Goal: Entertainment & Leisure: Browse casually

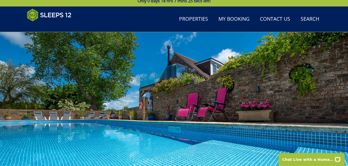
scroll to position [89, 0]
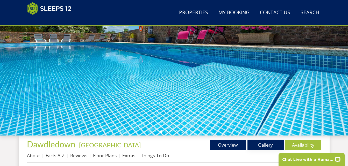
click at [265, 146] on link "Gallery" at bounding box center [265, 145] width 36 height 10
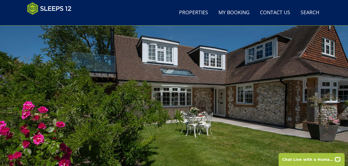
click at [330, 93] on div at bounding box center [174, 107] width 348 height 181
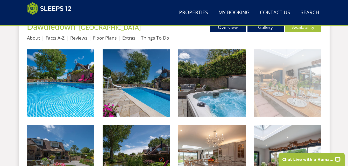
scroll to position [207, 0]
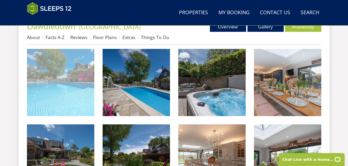
click at [47, 91] on img at bounding box center [60, 82] width 67 height 67
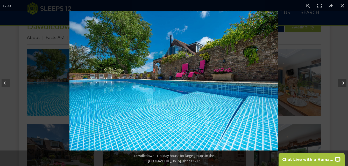
click at [342, 84] on button at bounding box center [339, 83] width 18 height 26
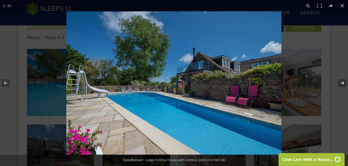
click at [342, 84] on button at bounding box center [339, 83] width 18 height 26
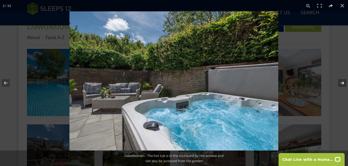
click at [342, 84] on button at bounding box center [339, 83] width 18 height 26
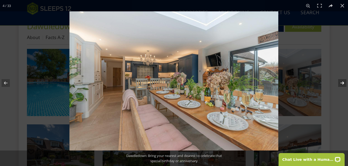
click at [342, 84] on button at bounding box center [339, 83] width 18 height 26
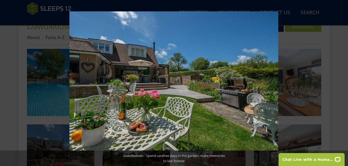
click at [342, 84] on button at bounding box center [339, 83] width 18 height 26
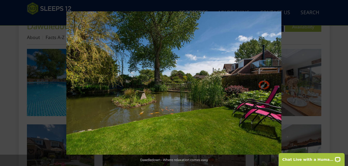
click at [342, 84] on button at bounding box center [339, 83] width 18 height 26
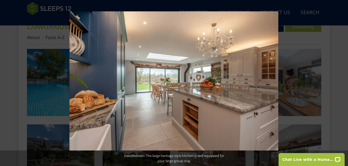
click at [342, 84] on button at bounding box center [339, 83] width 18 height 26
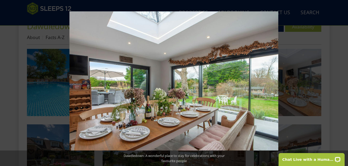
click at [342, 84] on button at bounding box center [339, 83] width 18 height 26
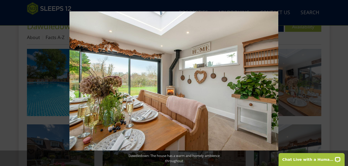
click at [342, 84] on button at bounding box center [339, 83] width 18 height 26
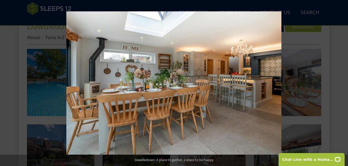
click at [342, 84] on button at bounding box center [339, 83] width 18 height 26
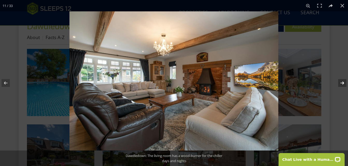
click at [343, 84] on button at bounding box center [339, 83] width 18 height 26
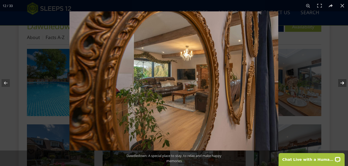
click at [343, 84] on button at bounding box center [339, 83] width 18 height 26
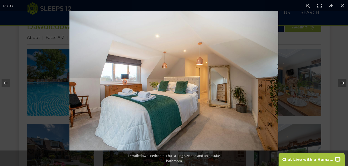
click at [343, 84] on button at bounding box center [339, 83] width 18 height 26
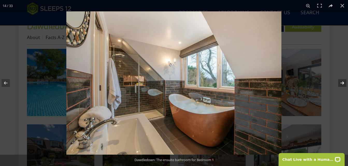
click at [343, 84] on button at bounding box center [339, 83] width 18 height 26
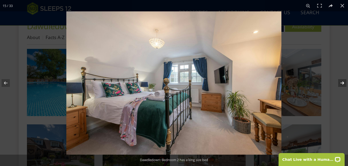
click at [343, 84] on button at bounding box center [339, 83] width 18 height 26
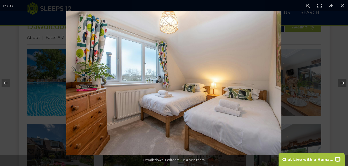
click at [343, 84] on button at bounding box center [339, 83] width 18 height 26
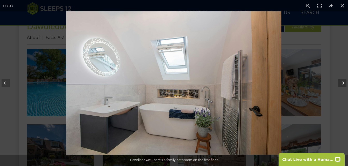
click at [343, 84] on button at bounding box center [339, 83] width 18 height 26
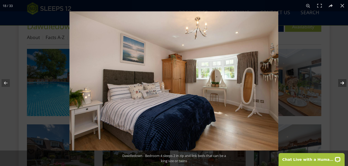
click at [343, 84] on button at bounding box center [339, 83] width 18 height 26
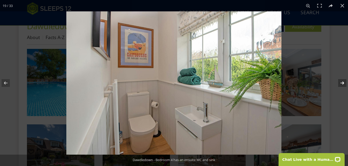
click at [343, 84] on button at bounding box center [339, 83] width 18 height 26
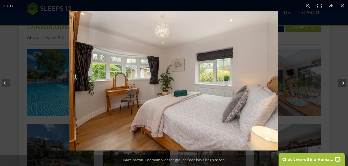
click at [343, 84] on button at bounding box center [339, 83] width 18 height 26
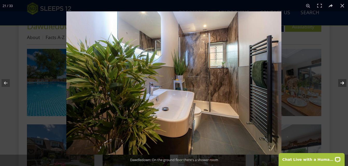
click at [342, 83] on button at bounding box center [339, 83] width 18 height 26
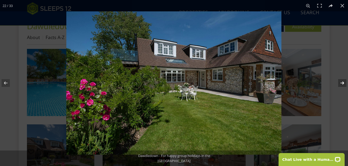
click at [342, 83] on button at bounding box center [339, 83] width 18 height 26
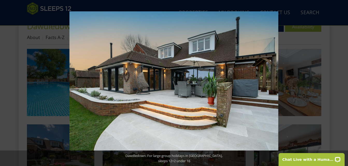
click at [342, 83] on button at bounding box center [339, 83] width 18 height 26
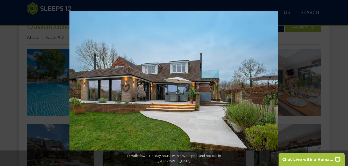
click at [342, 83] on button at bounding box center [339, 83] width 18 height 26
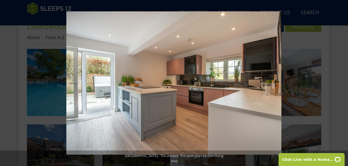
click at [342, 83] on button at bounding box center [339, 83] width 18 height 26
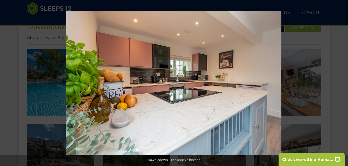
click at [342, 83] on button at bounding box center [339, 83] width 18 height 26
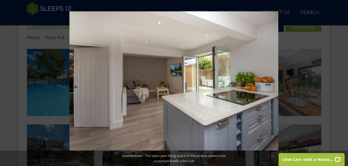
click at [342, 83] on button at bounding box center [339, 83] width 18 height 26
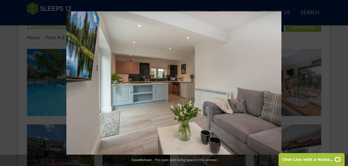
click at [342, 83] on button at bounding box center [339, 83] width 18 height 26
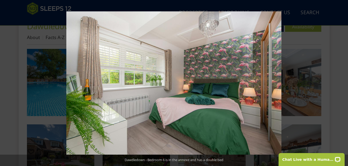
click at [342, 83] on button at bounding box center [339, 83] width 18 height 26
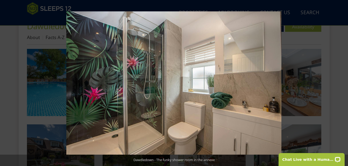
click at [342, 83] on button at bounding box center [339, 83] width 18 height 26
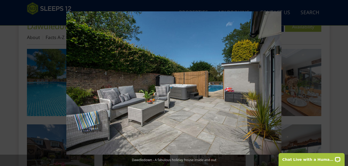
click at [342, 83] on button at bounding box center [339, 83] width 18 height 26
